Goal: Information Seeking & Learning: Learn about a topic

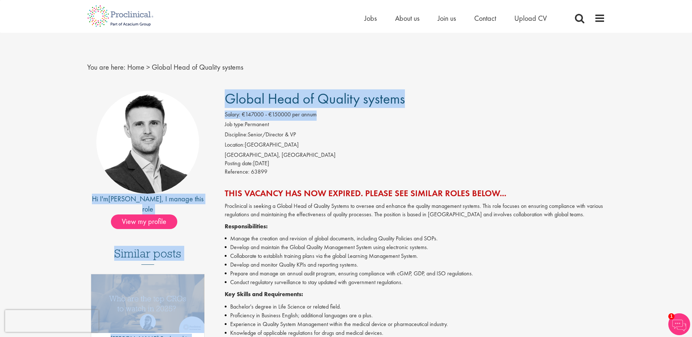
drag, startPoint x: 322, startPoint y: 114, endPoint x: 204, endPoint y: 102, distance: 118.4
click at [204, 102] on div "Hi I'm [PERSON_NAME] , I manage this role View my profile Similar posts Top 10 …" at bounding box center [346, 335] width 529 height 489
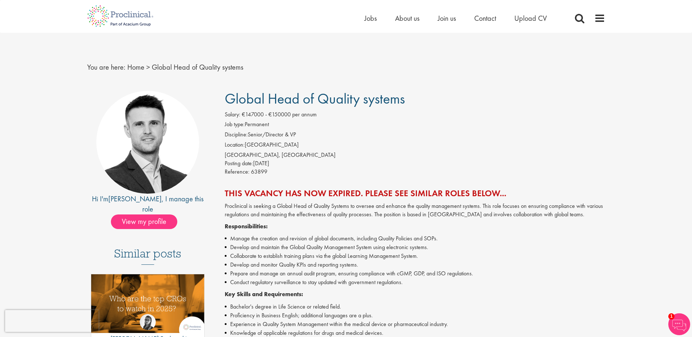
click at [525, 138] on li "Discipline: Senior/Director & VP" at bounding box center [415, 136] width 380 height 10
click at [141, 63] on link "Home" at bounding box center [135, 66] width 17 height 9
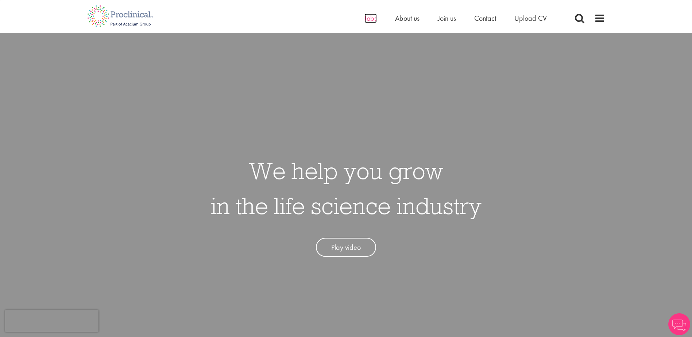
click at [373, 16] on span "Jobs" at bounding box center [370, 17] width 12 height 9
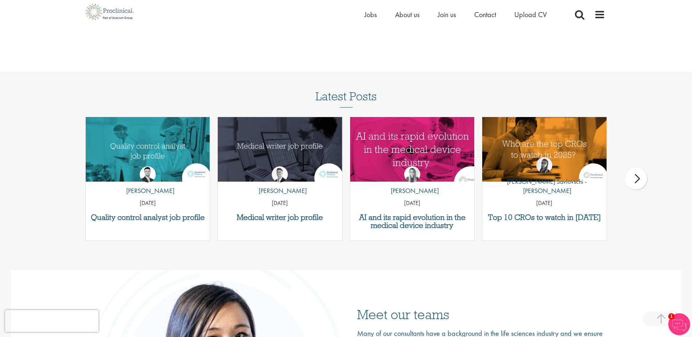
scroll to position [1021, 0]
